Goal: Information Seeking & Learning: Learn about a topic

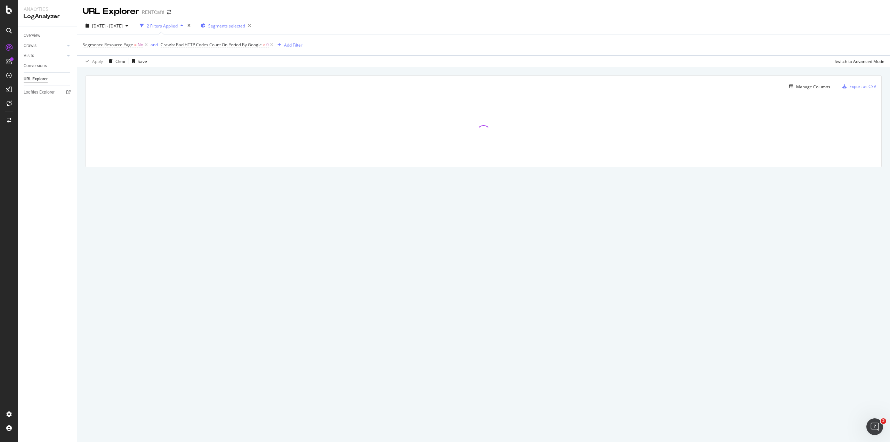
click at [235, 27] on span "Segments selected" at bounding box center [226, 26] width 37 height 6
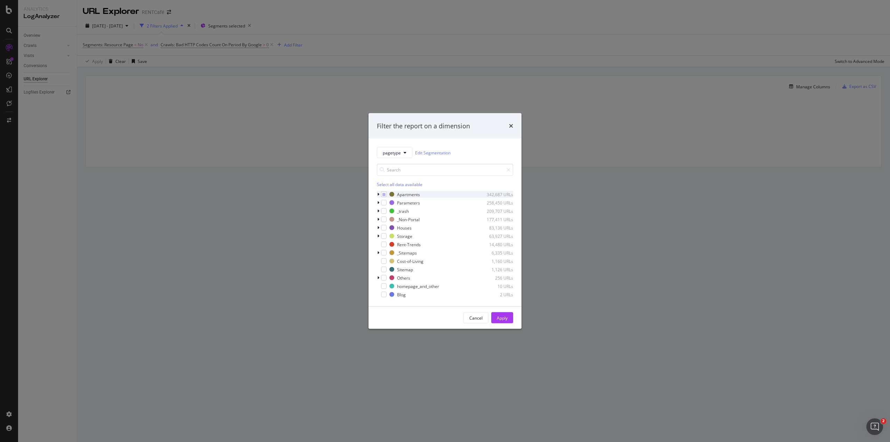
click at [379, 194] on icon "modal" at bounding box center [378, 194] width 2 height 4
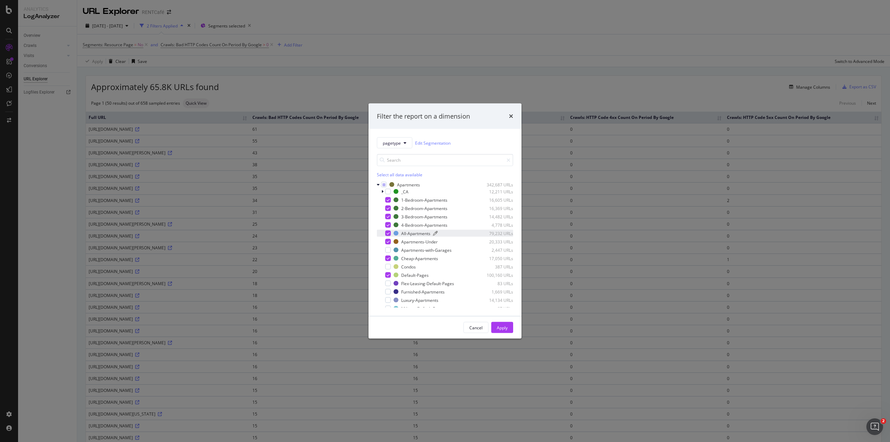
click at [412, 231] on div "All-Apartments" at bounding box center [415, 233] width 29 height 6
click at [383, 184] on icon "modal" at bounding box center [384, 184] width 3 height 3
click at [390, 232] on icon "modal" at bounding box center [388, 233] width 3 height 3
click at [384, 185] on icon "modal" at bounding box center [384, 184] width 3 height 3
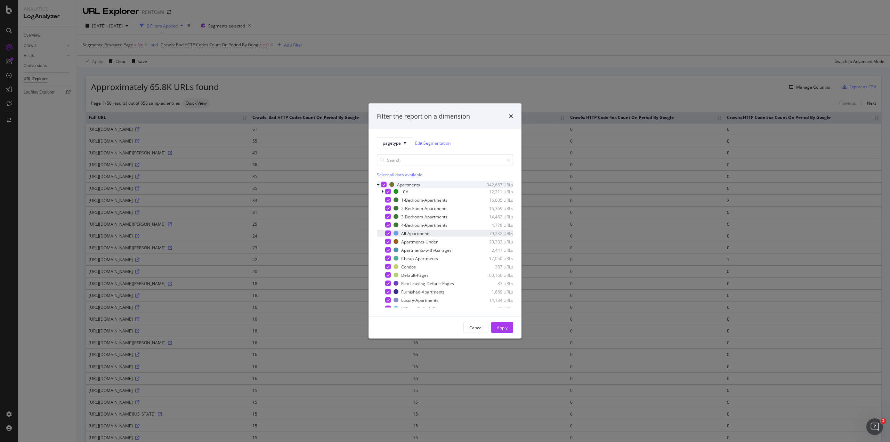
click at [385, 183] on div "modal" at bounding box center [384, 185] width 6 height 6
click at [407, 232] on div "All-Apartments" at bounding box center [415, 233] width 29 height 6
click at [503, 327] on div "Apply" at bounding box center [502, 327] width 11 height 6
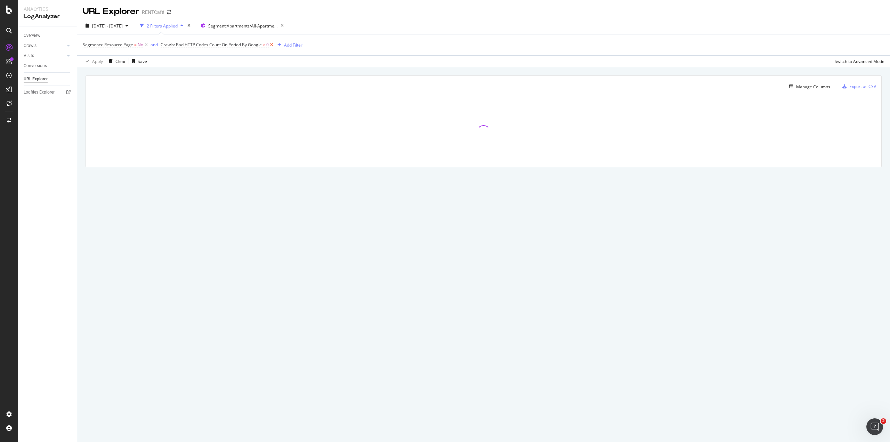
click at [270, 44] on icon at bounding box center [272, 44] width 6 height 7
click at [121, 45] on span "Segments: Resource Page" at bounding box center [108, 45] width 50 height 6
click at [102, 76] on div "Cancel" at bounding box center [101, 76] width 13 height 6
click at [147, 45] on icon at bounding box center [146, 44] width 6 height 7
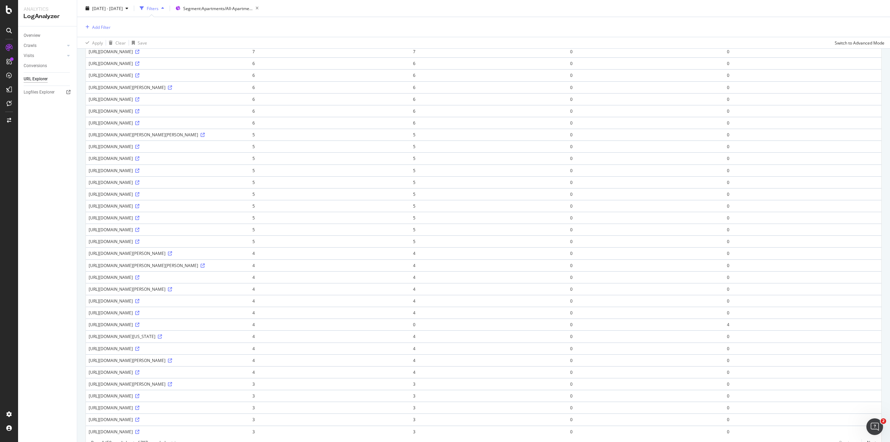
scroll to position [305, 0]
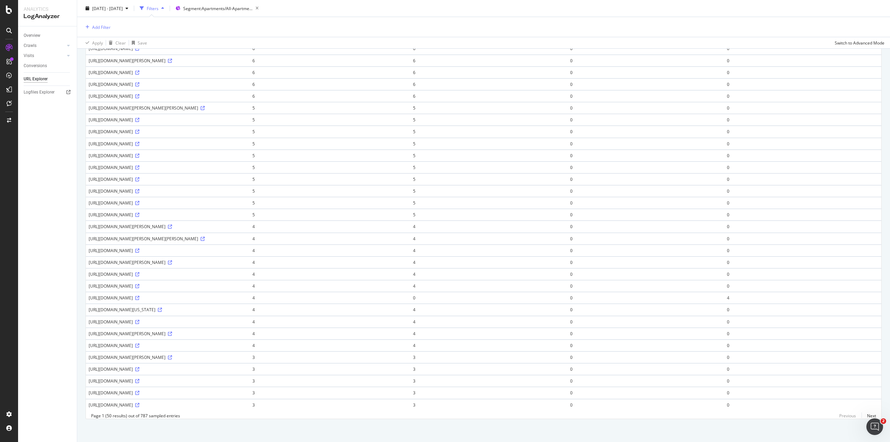
drag, startPoint x: 140, startPoint y: 399, endPoint x: 168, endPoint y: 399, distance: 28.5
click at [168, 402] on div "[URL][DOMAIN_NAME]" at bounding box center [168, 405] width 158 height 6
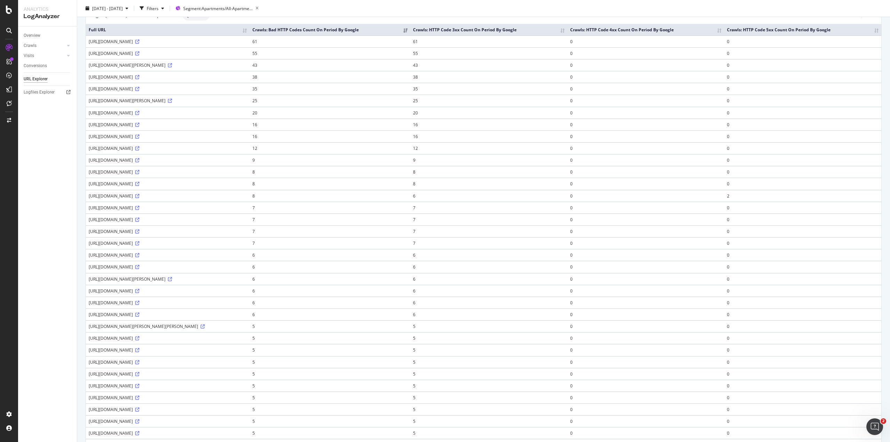
scroll to position [0, 0]
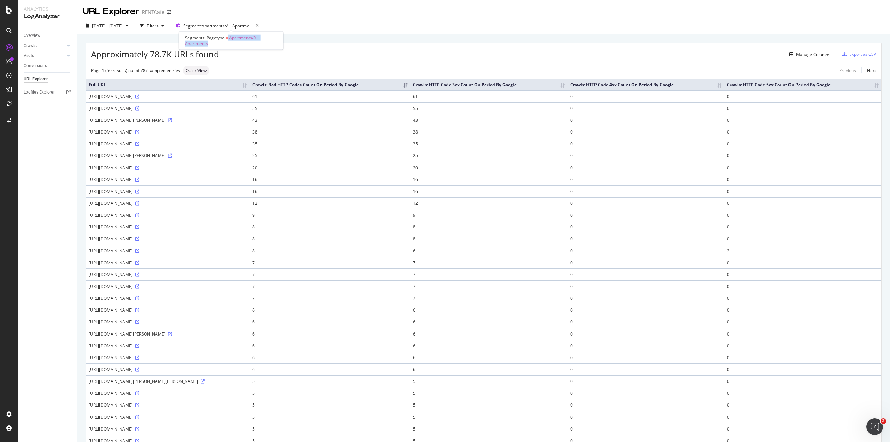
drag, startPoint x: 227, startPoint y: 39, endPoint x: 231, endPoint y: 44, distance: 5.8
click at [231, 44] on span "Segments: Pagetype = Apartments/All-Apartments" at bounding box center [231, 41] width 93 height 12
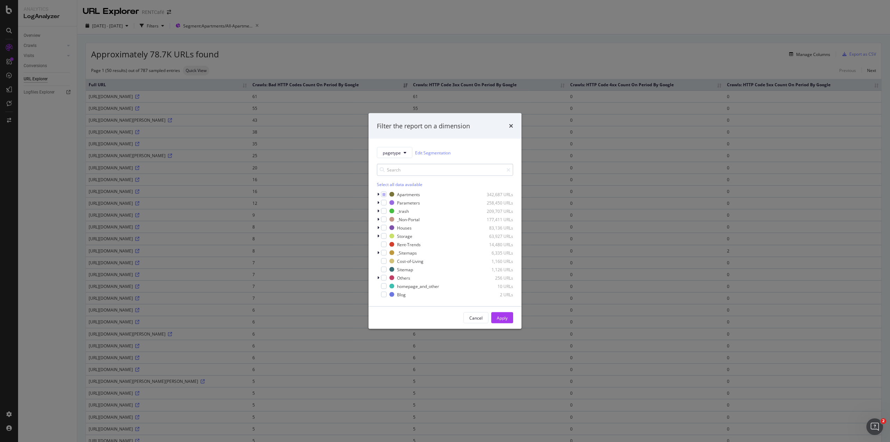
click at [397, 171] on input "modal" at bounding box center [445, 170] width 136 height 12
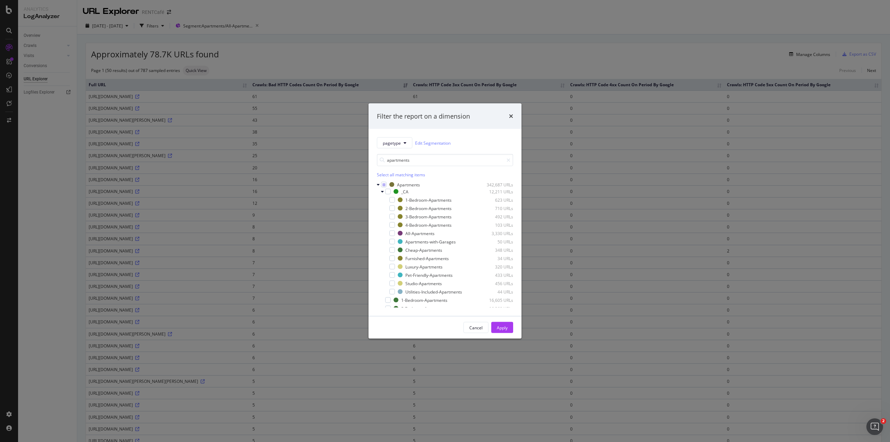
type input "apartments"
